Goal: Navigation & Orientation: Find specific page/section

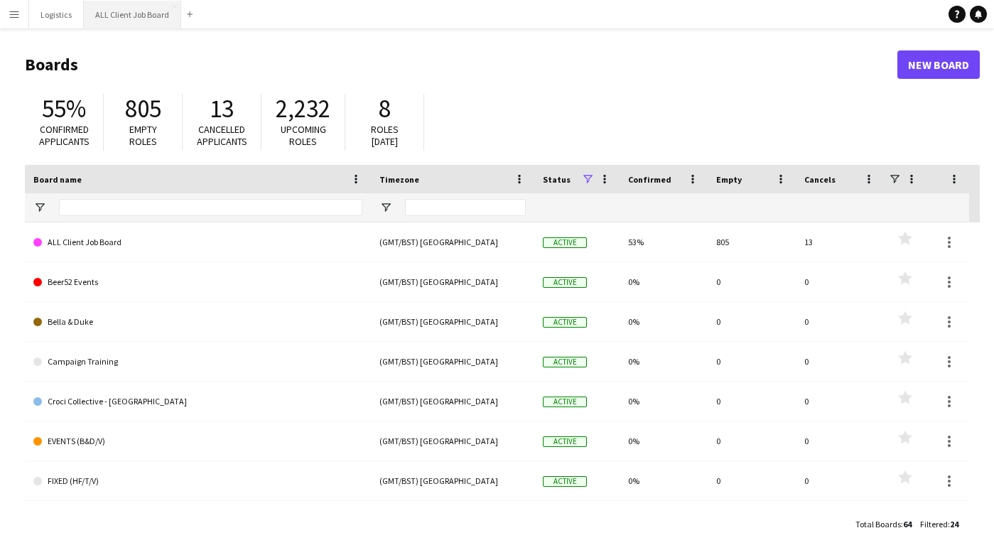
click at [131, 14] on button "ALL Client Job Board Close" at bounding box center [132, 15] width 97 height 28
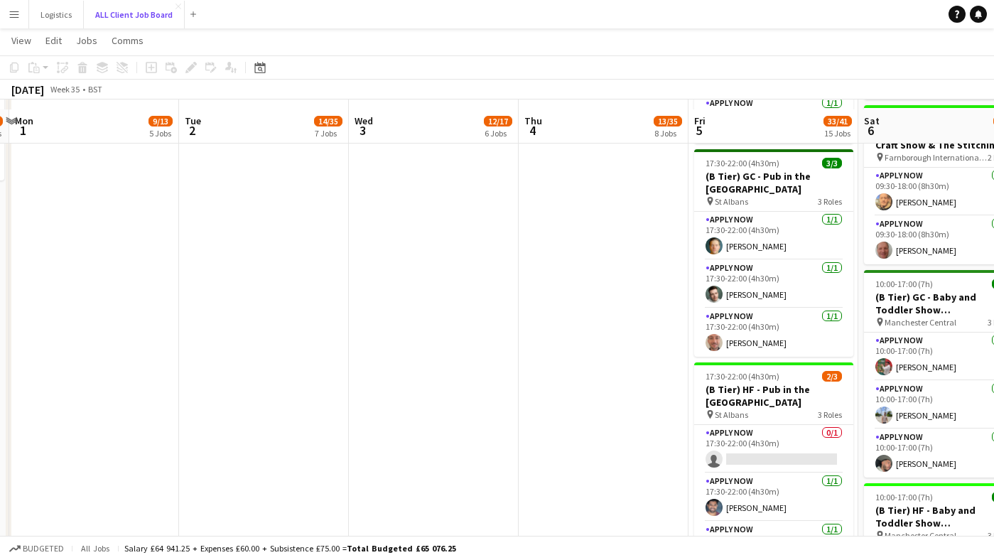
scroll to position [2074, 0]
